Goal: Task Accomplishment & Management: Complete application form

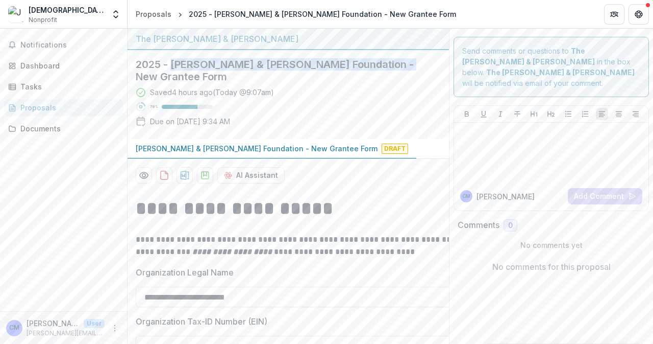
drag, startPoint x: 173, startPoint y: 62, endPoint x: 379, endPoint y: 62, distance: 206.3
click at [379, 62] on h2 "2025 - [PERSON_NAME] & [PERSON_NAME] Foundation - New Grantee Form" at bounding box center [280, 70] width 289 height 25
copy h2 "[PERSON_NAME] & [PERSON_NAME] Foundation"
click at [340, 148] on p "[PERSON_NAME] & [PERSON_NAME] Foundation - New Grantee Form" at bounding box center [257, 148] width 242 height 11
click at [382, 150] on span "Draft" at bounding box center [395, 148] width 27 height 10
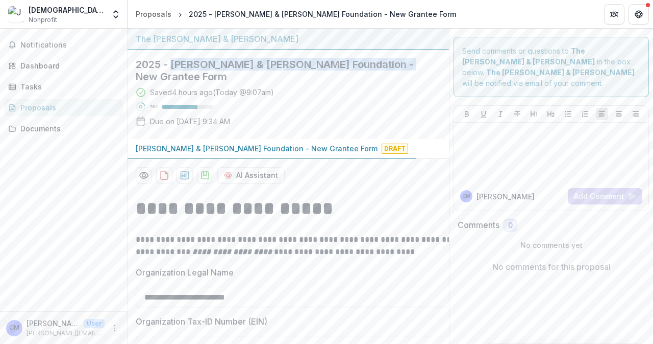
click at [261, 150] on p "[PERSON_NAME] & [PERSON_NAME] Foundation - New Grantee Form" at bounding box center [257, 148] width 242 height 11
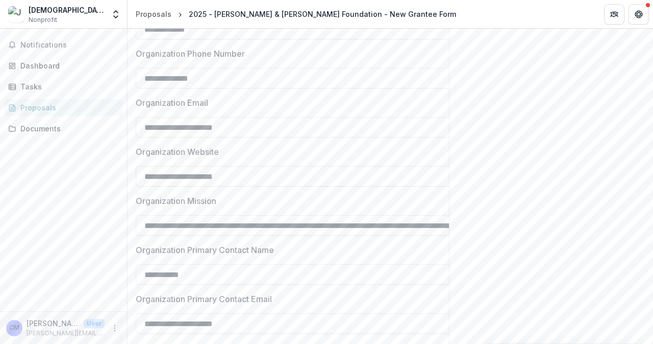
scroll to position [948, 0]
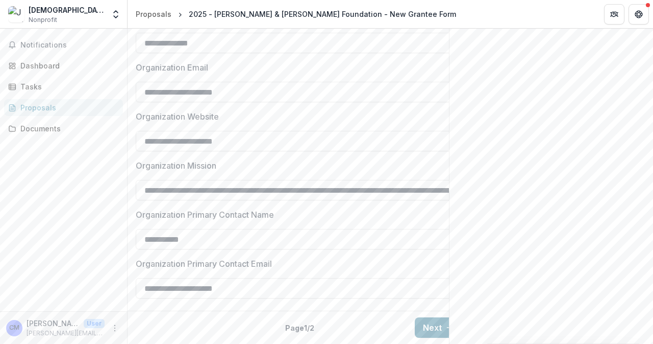
click at [430, 317] on button "Next" at bounding box center [438, 327] width 47 height 20
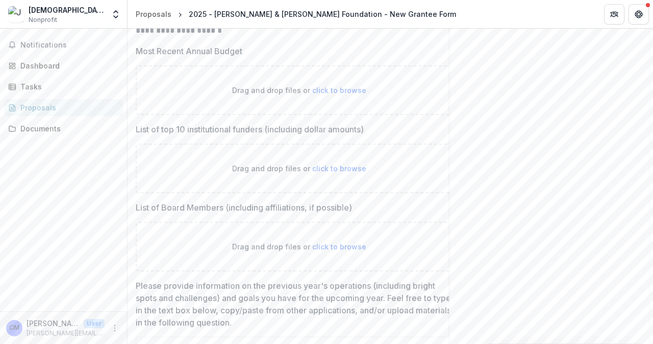
scroll to position [0, 0]
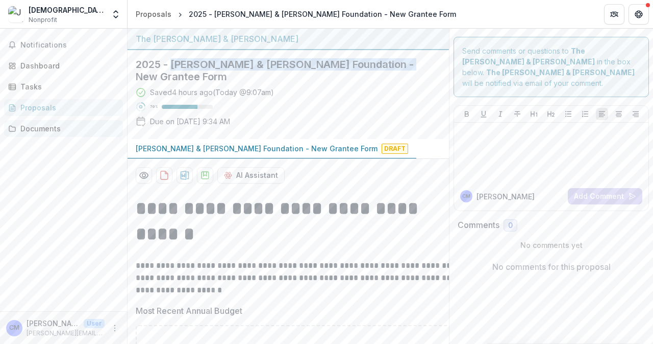
click at [30, 128] on div "Documents" at bounding box center [67, 128] width 94 height 11
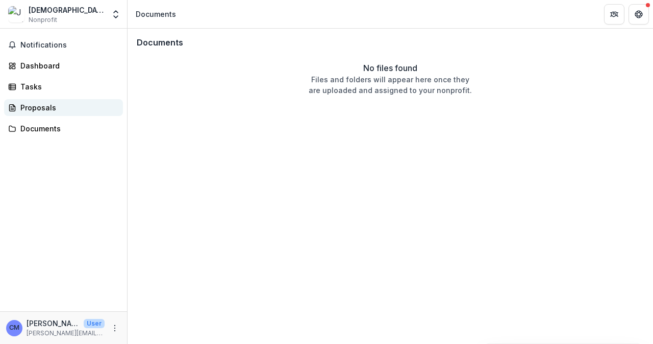
click at [40, 105] on div "Proposals" at bounding box center [67, 107] width 94 height 11
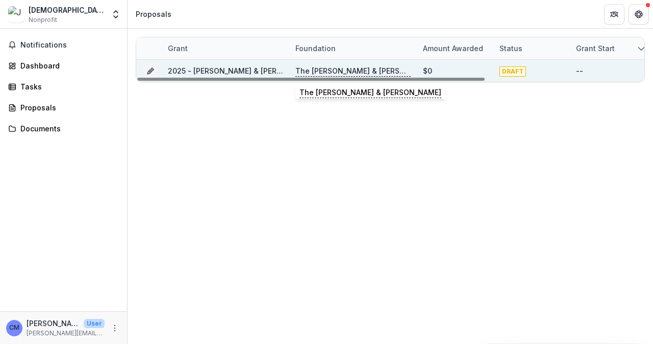
click at [335, 68] on p "The [PERSON_NAME] & [PERSON_NAME]" at bounding box center [353, 70] width 115 height 11
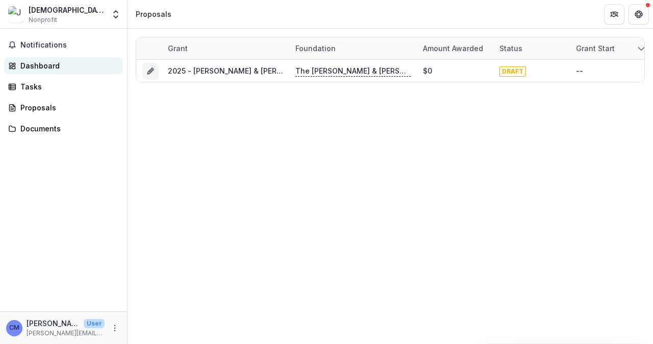
click at [33, 62] on div "Dashboard" at bounding box center [67, 65] width 94 height 11
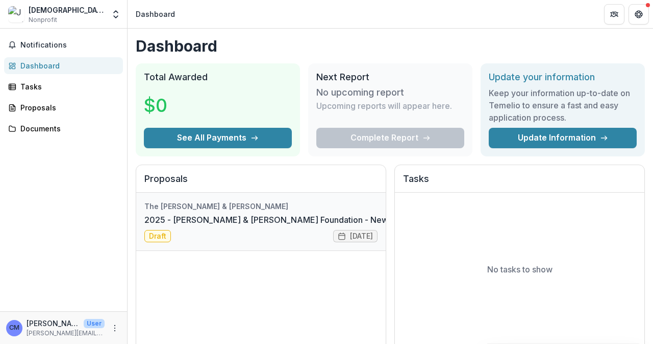
click at [223, 219] on link "2025 - [PERSON_NAME] & [PERSON_NAME] Foundation - New Grantee Form" at bounding box center [293, 219] width 299 height 12
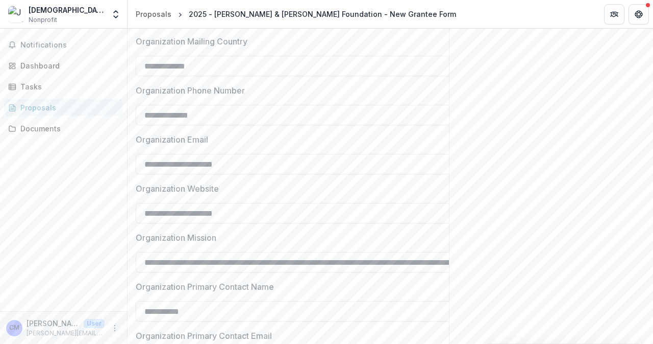
scroll to position [948, 0]
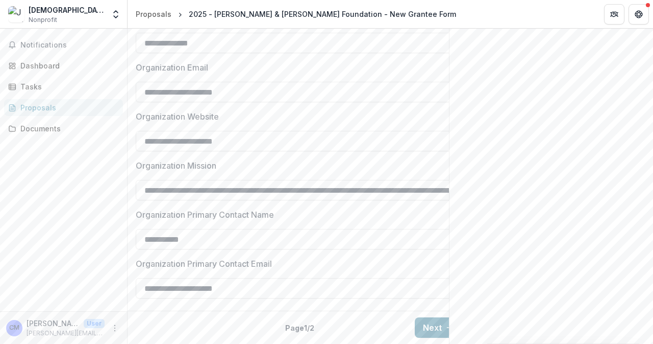
click at [421, 317] on button "Next" at bounding box center [438, 327] width 47 height 20
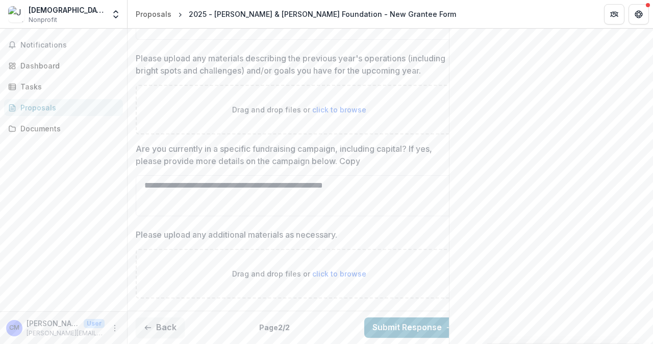
scroll to position [617, 0]
click at [28, 106] on div "Proposals" at bounding box center [67, 107] width 94 height 11
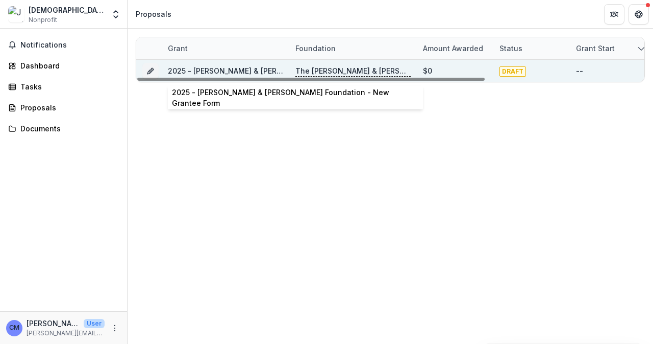
click at [237, 71] on link "2025 - [PERSON_NAME] & [PERSON_NAME] Foundation - New Grantee Form" at bounding box center [302, 70] width 268 height 9
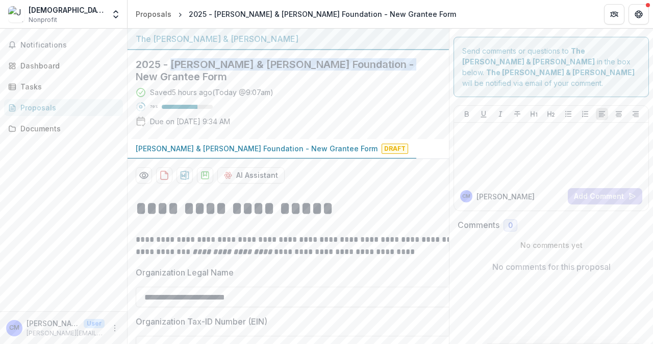
drag, startPoint x: 173, startPoint y: 61, endPoint x: 379, endPoint y: 60, distance: 205.7
click at [379, 60] on h2 "2025 - [PERSON_NAME] & [PERSON_NAME] Foundation - New Grantee Form" at bounding box center [280, 70] width 289 height 25
copy h2 "[PERSON_NAME] & [PERSON_NAME] Foundation"
